Goal: Information Seeking & Learning: Understand process/instructions

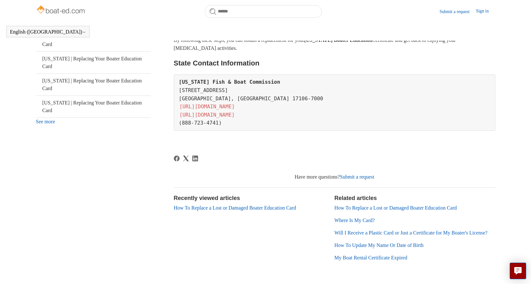
scroll to position [257, 0]
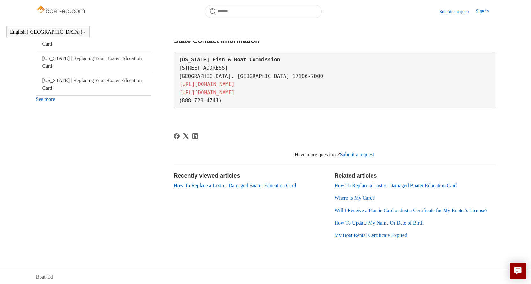
click at [252, 183] on link "How To Replace a Lost or Damaged Boater Education Card" at bounding box center [235, 185] width 123 height 5
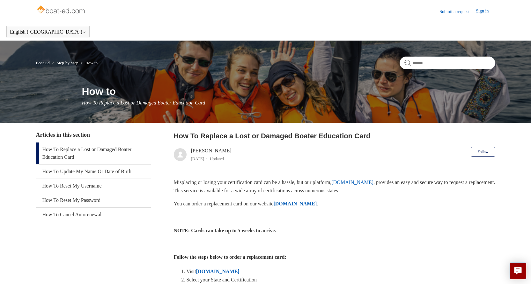
click at [370, 183] on link "ilostmycard.com" at bounding box center [353, 181] width 42 height 5
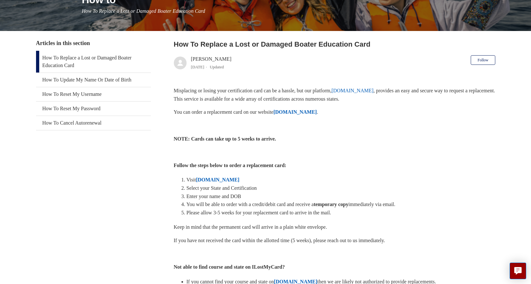
scroll to position [96, 0]
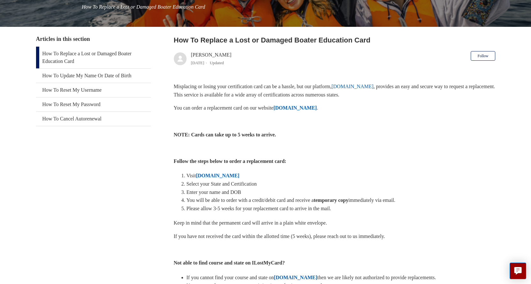
click at [298, 106] on strong "ILostMyCard.com" at bounding box center [295, 107] width 43 height 5
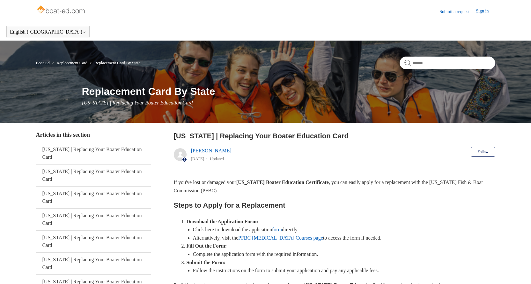
scroll to position [257, 0]
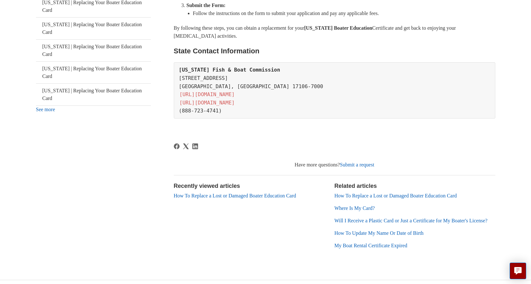
click at [414, 198] on link "How To Replace a Lost or Damaged Boater Education Card" at bounding box center [396, 195] width 123 height 5
